Goal: Information Seeking & Learning: Learn about a topic

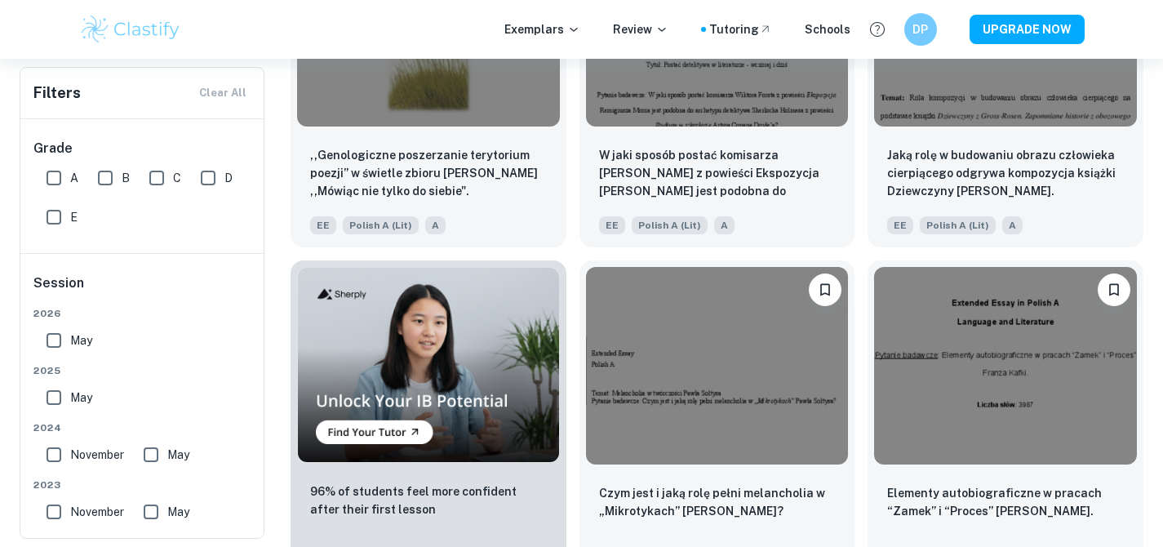
scroll to position [840, 0]
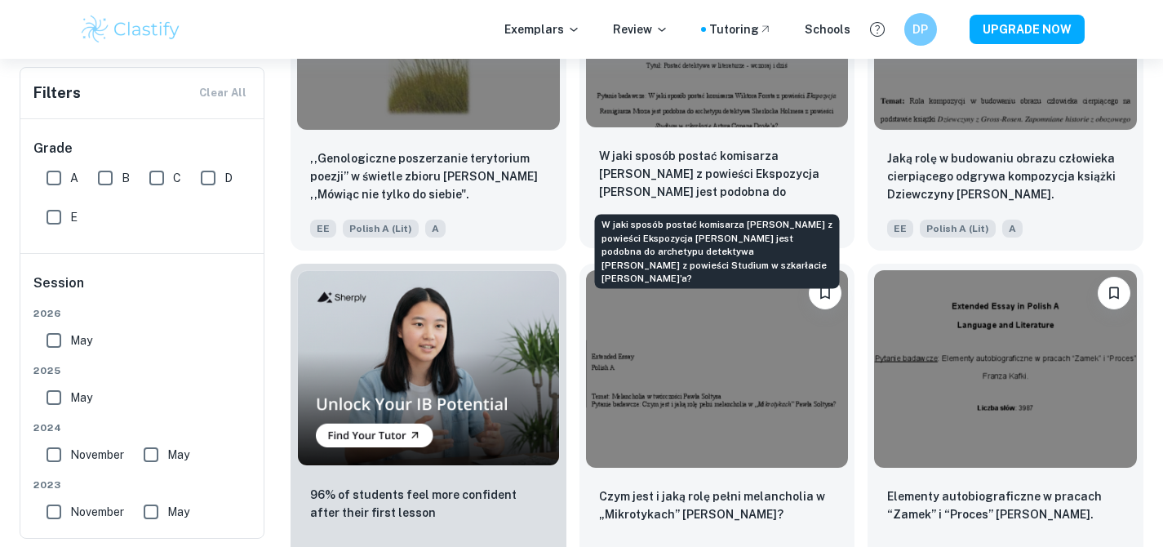
click at [705, 156] on p "W jaki sposób postać komisarza [PERSON_NAME] z powieści Ekspozycja [PERSON_NAME…" at bounding box center [717, 174] width 237 height 55
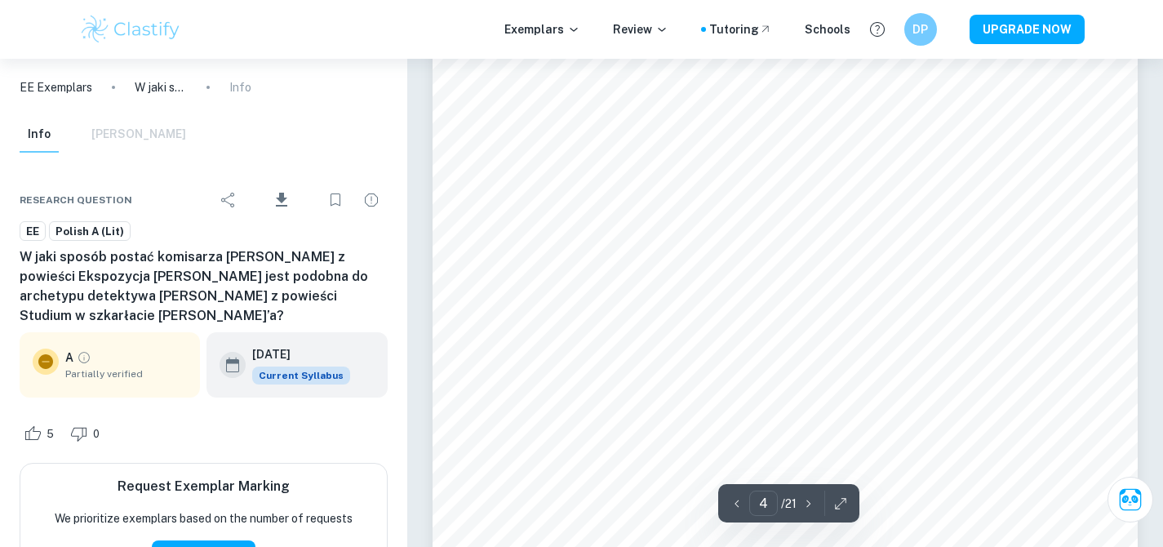
scroll to position [3587, 0]
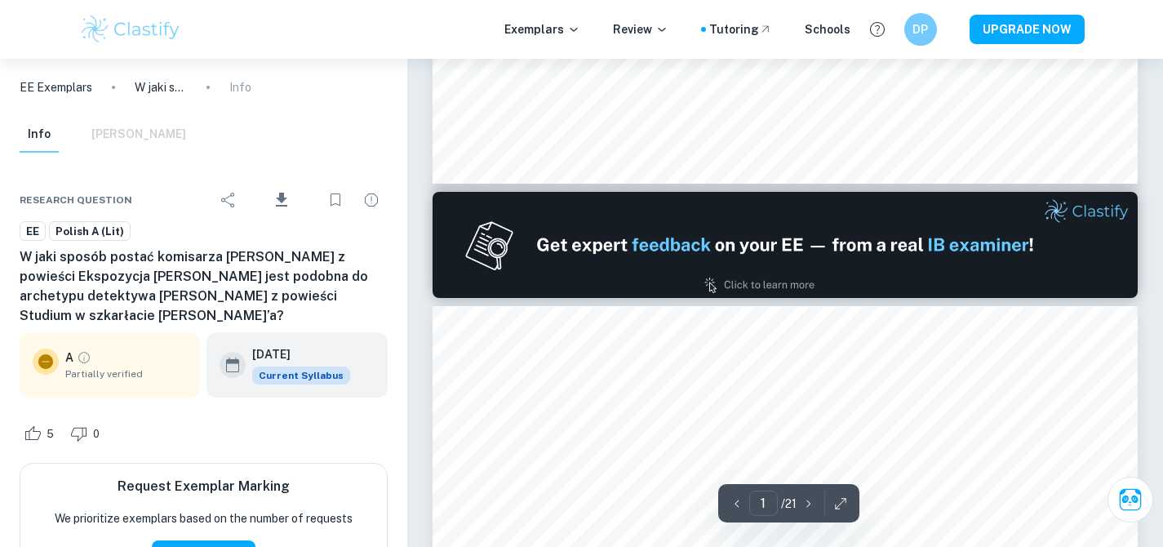
type input "2"
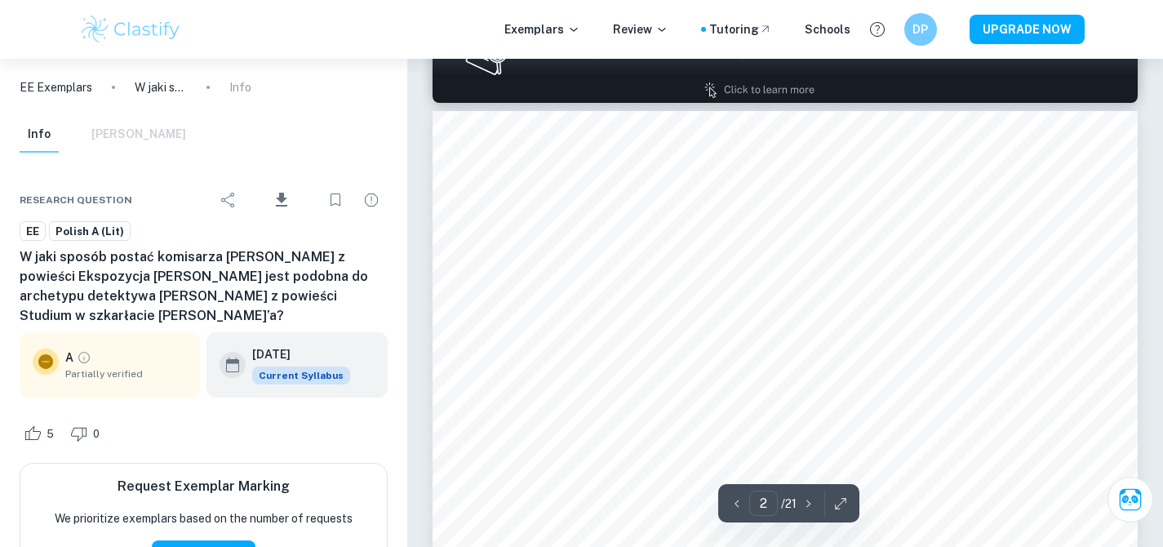
scroll to position [1084, 0]
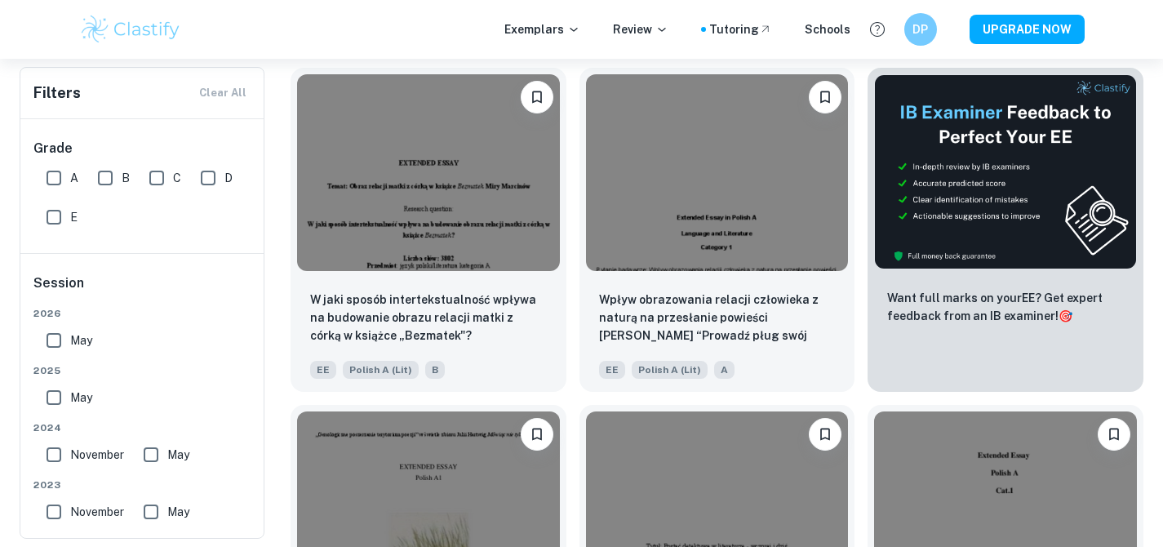
scroll to position [348, 0]
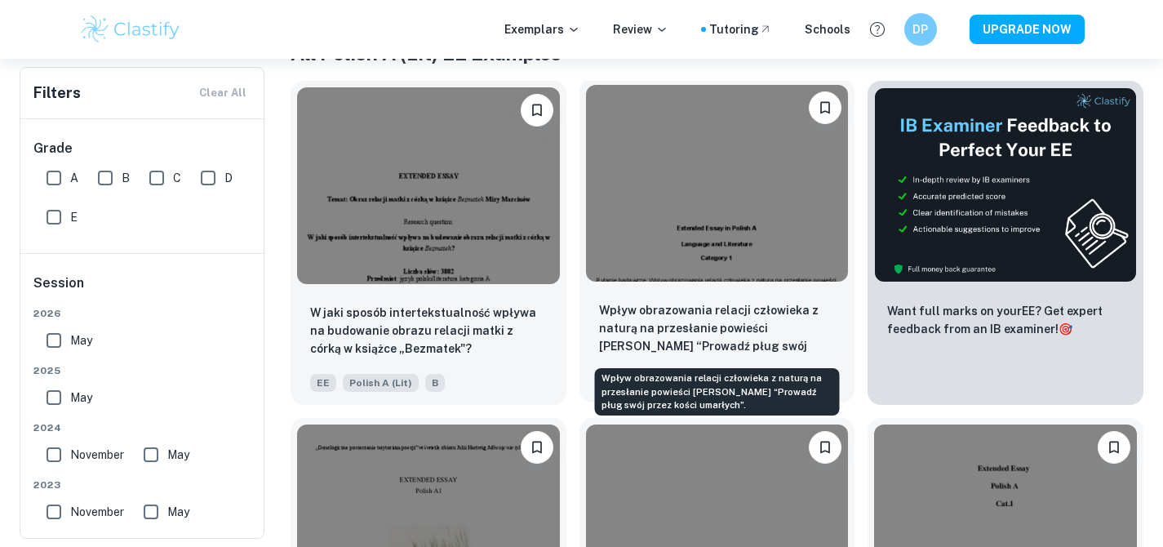
click at [668, 304] on p "Wpływ obrazowania relacji człowieka z naturą na przesłanie powieści [PERSON_NAM…" at bounding box center [717, 328] width 237 height 55
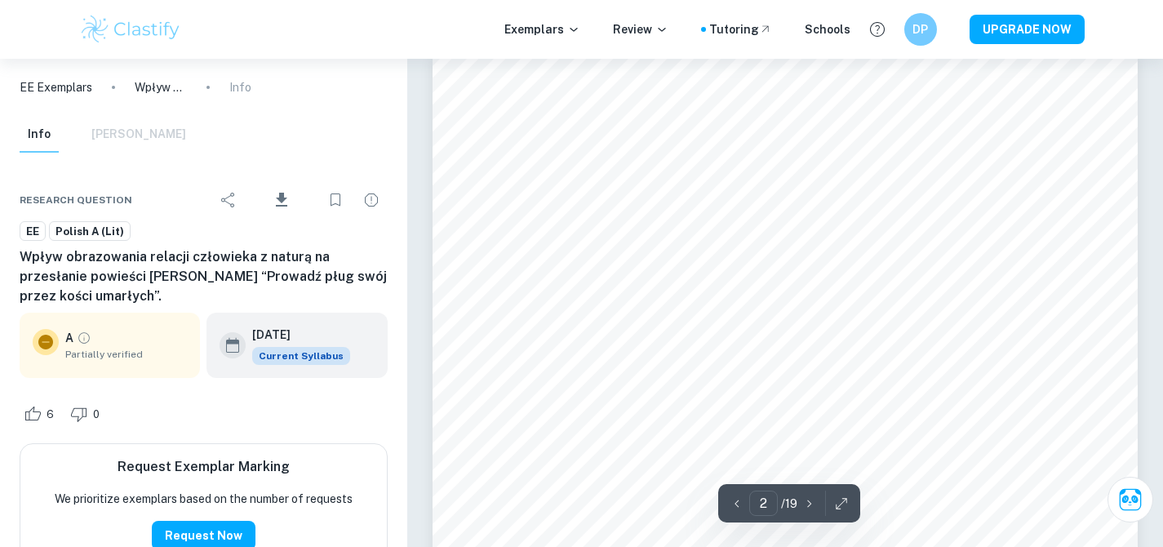
scroll to position [1099, 0]
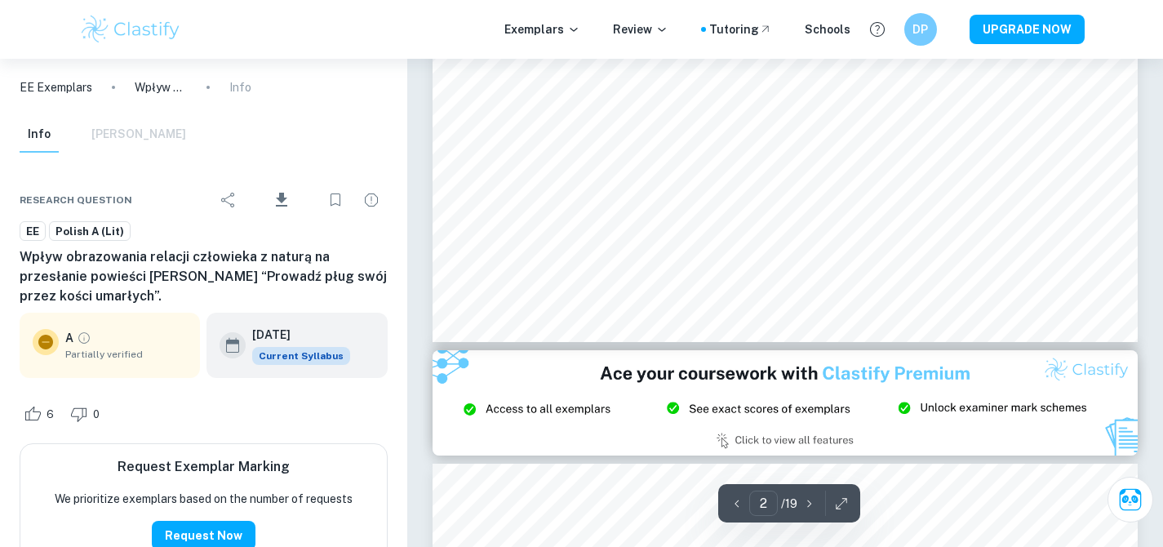
type input "3"
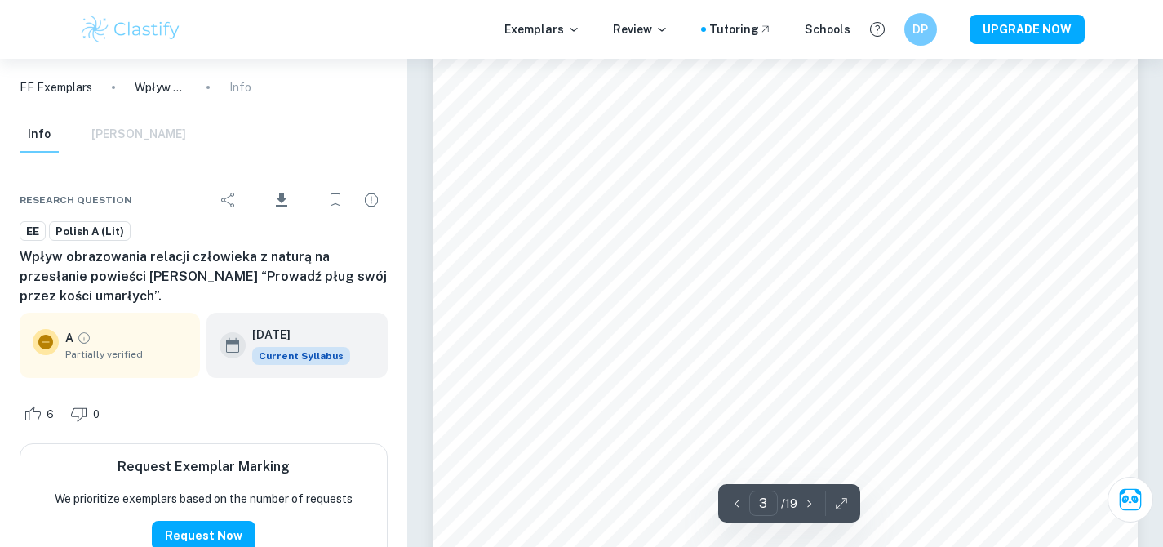
scroll to position [2294, 0]
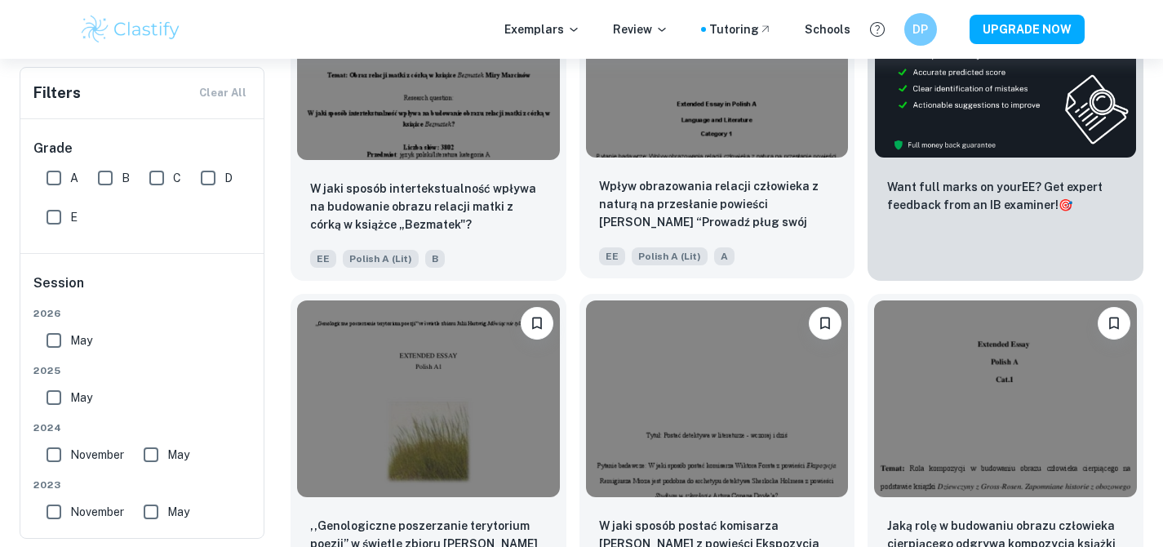
scroll to position [636, 0]
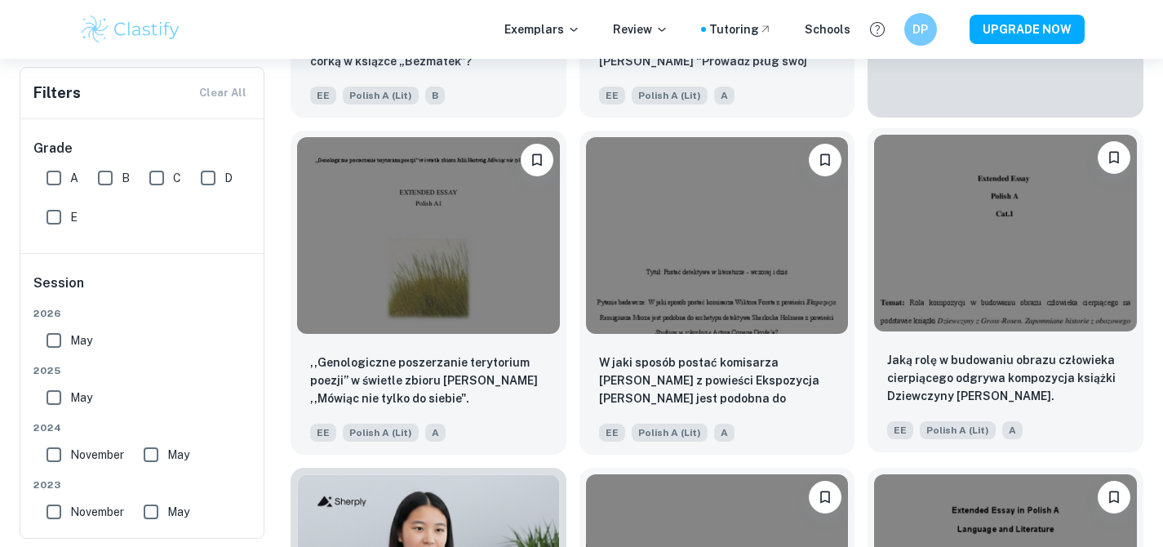
click at [977, 274] on img at bounding box center [1005, 233] width 263 height 197
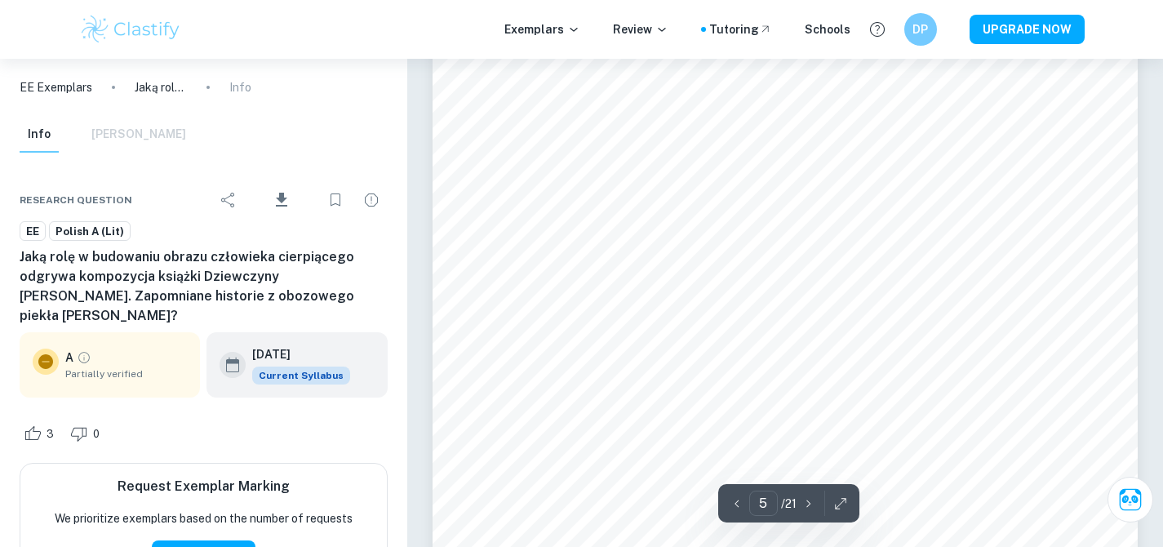
scroll to position [4476, 0]
type input "4"
